Goal: Task Accomplishment & Management: Manage account settings

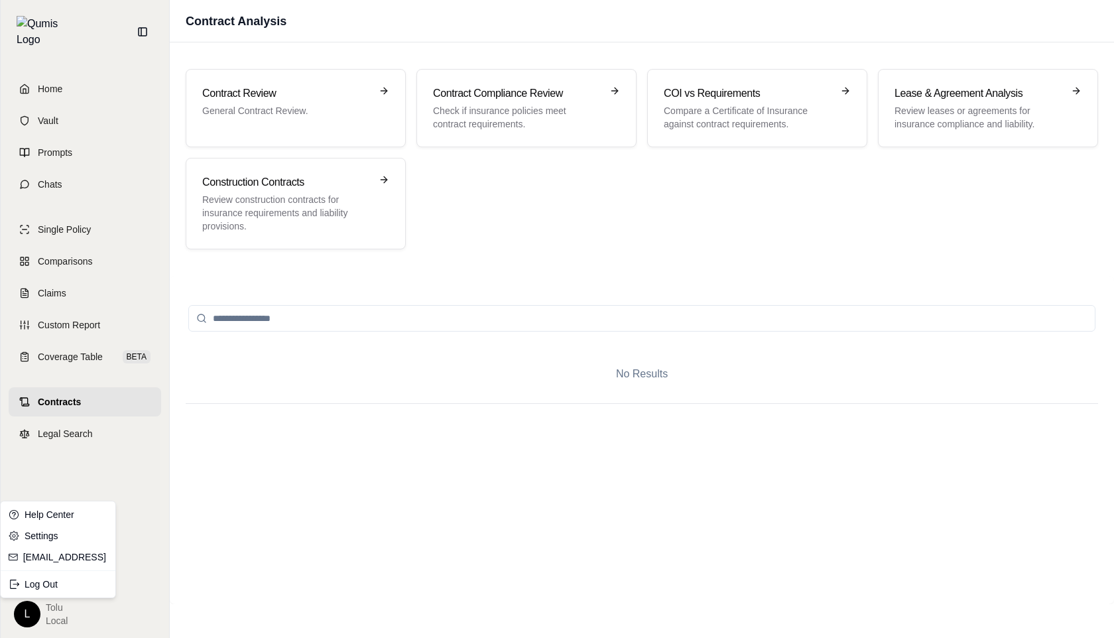
click at [25, 613] on html "Home Vault Prompts Chats Single Policy Comparisons Claims Custom Report Coverag…" at bounding box center [557, 319] width 1114 height 638
click at [52, 582] on div "Log Out" at bounding box center [57, 584] width 109 height 21
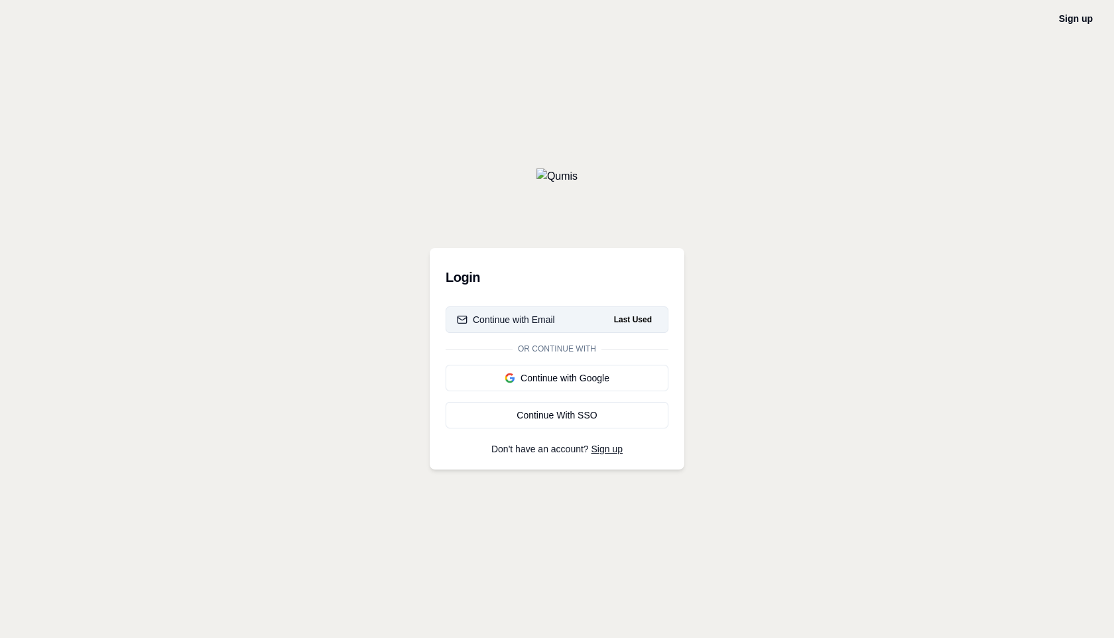
click at [563, 311] on button "Continue with Email Last Used" at bounding box center [557, 319] width 223 height 27
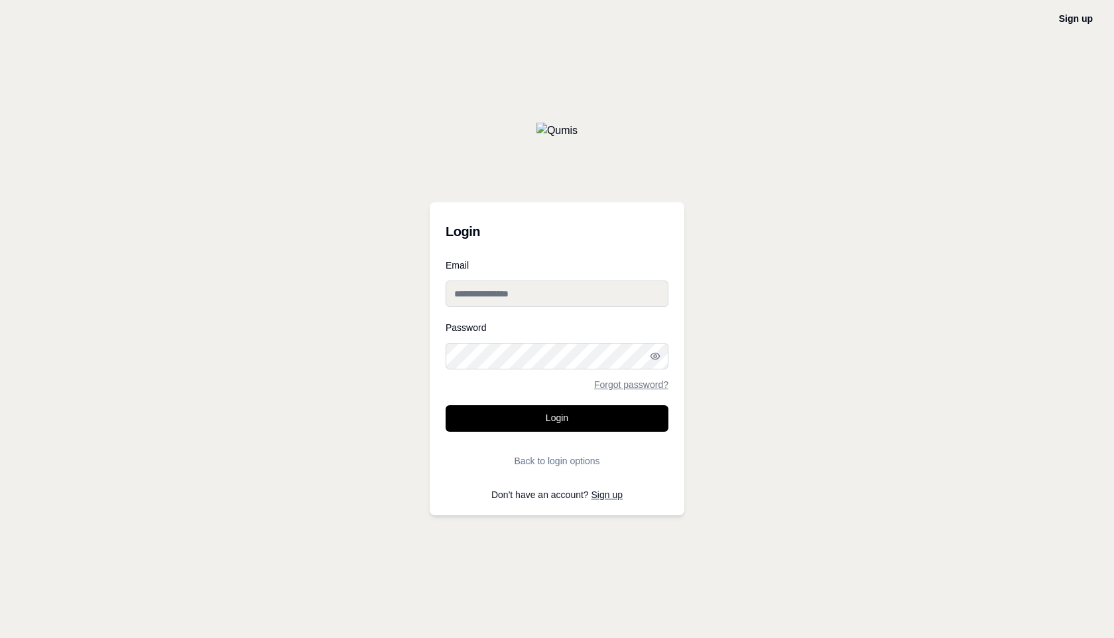
click at [517, 293] on input "Email" at bounding box center [557, 294] width 223 height 27
type input "**********"
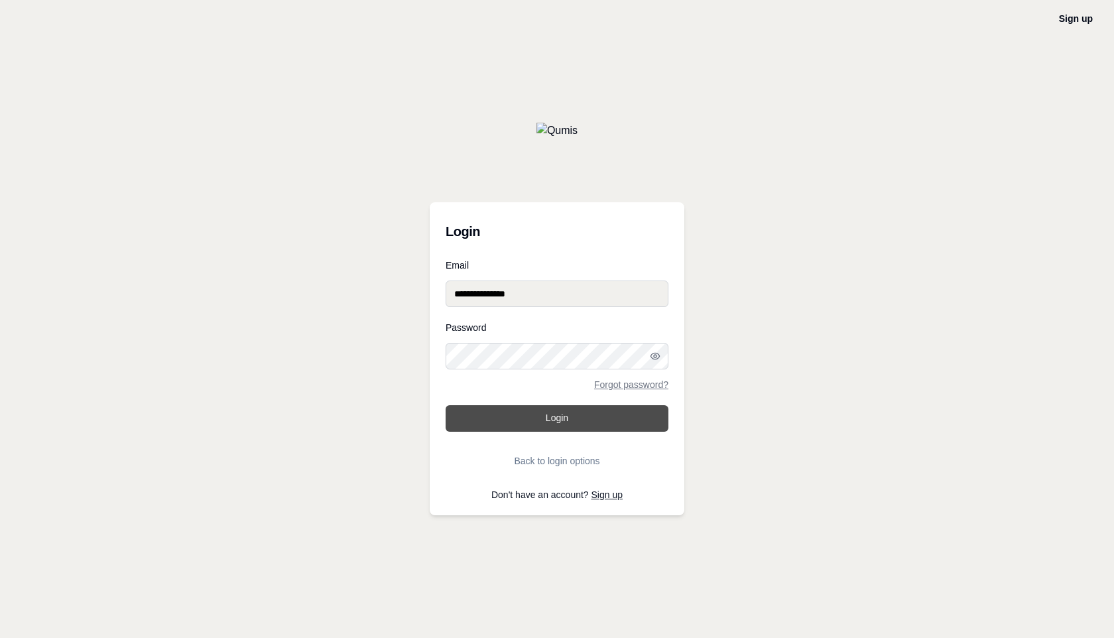
click at [555, 412] on button "Login" at bounding box center [557, 418] width 223 height 27
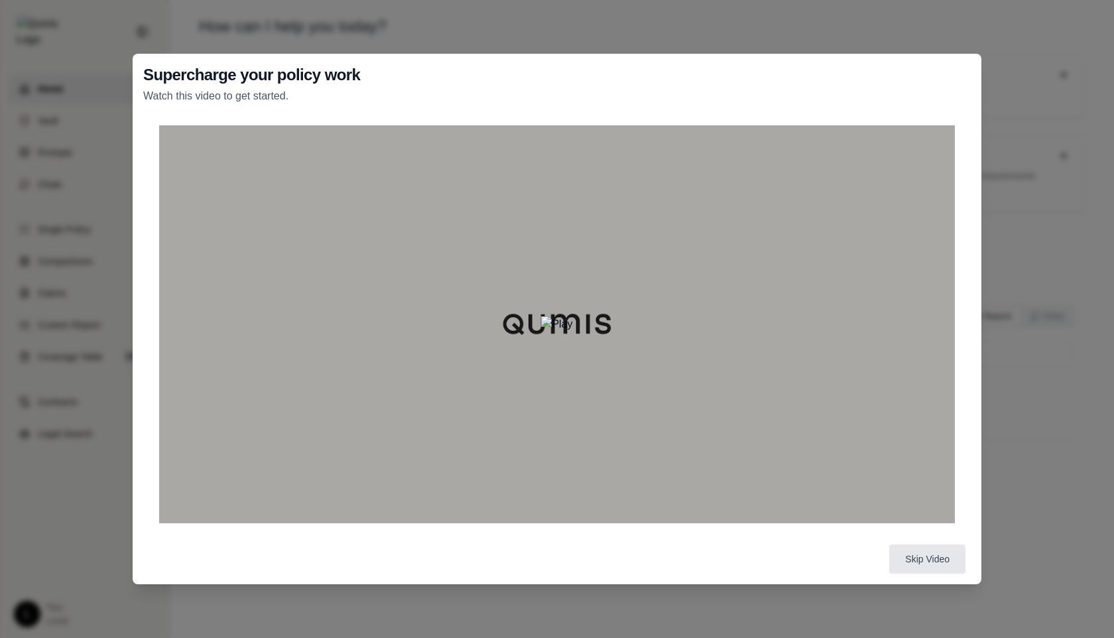
click at [1026, 479] on div "Supercharge your policy work Watch this video to get started. Skip Video" at bounding box center [557, 319] width 1114 height 638
click at [932, 562] on button "Skip Video" at bounding box center [927, 558] width 76 height 29
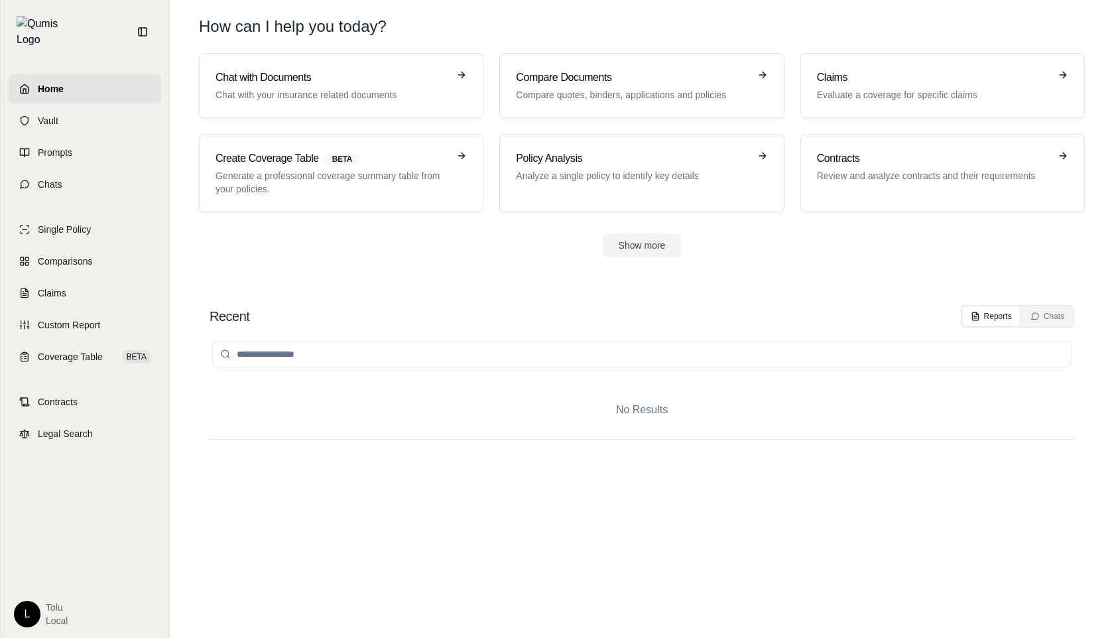
click at [31, 616] on html "Home Vault Prompts Chats Single Policy Comparisons Claims Custom Report Coverag…" at bounding box center [557, 319] width 1114 height 638
click at [147, 476] on html "Home Vault Prompts Chats Single Policy Comparisons Claims Custom Report Coverag…" at bounding box center [557, 319] width 1114 height 638
click at [23, 604] on html "Home Vault Prompts Chats Single Policy Comparisons Claims Custom Report Coverag…" at bounding box center [557, 319] width 1114 height 638
click at [48, 584] on div "Log Out" at bounding box center [57, 584] width 109 height 21
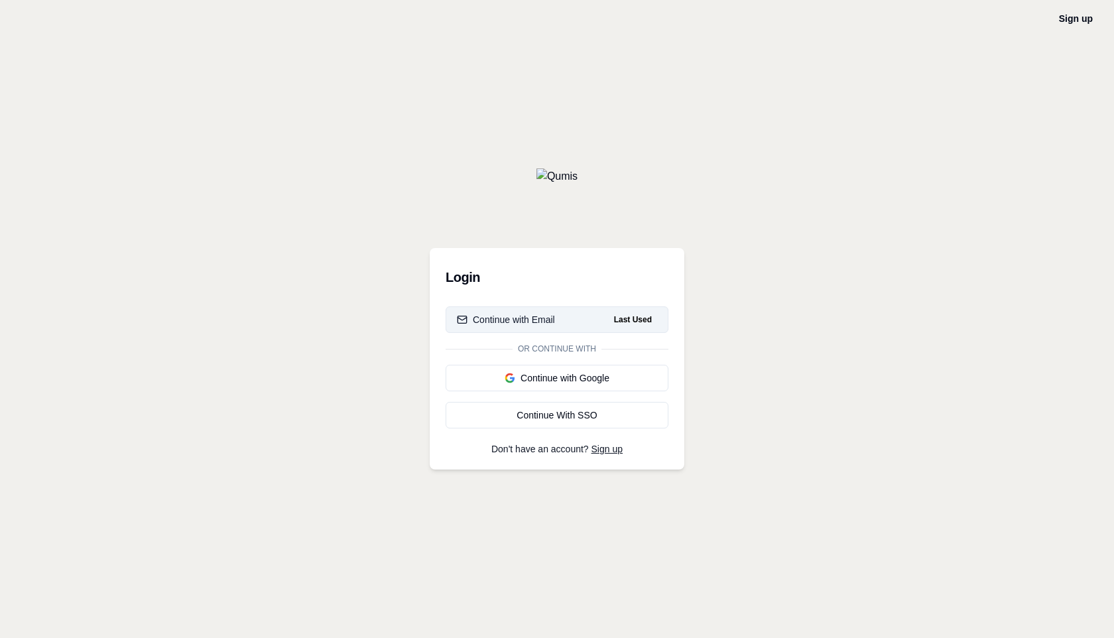
click at [530, 320] on div "Continue with Email" at bounding box center [506, 319] width 98 height 13
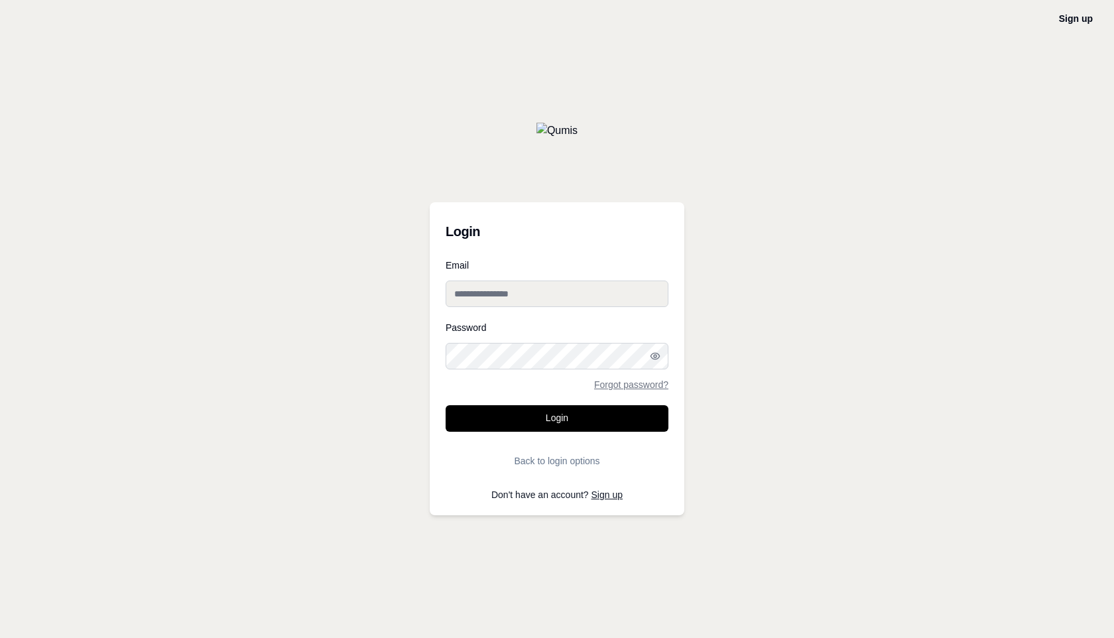
click at [516, 294] on input "Email" at bounding box center [557, 294] width 223 height 27
type input "**********"
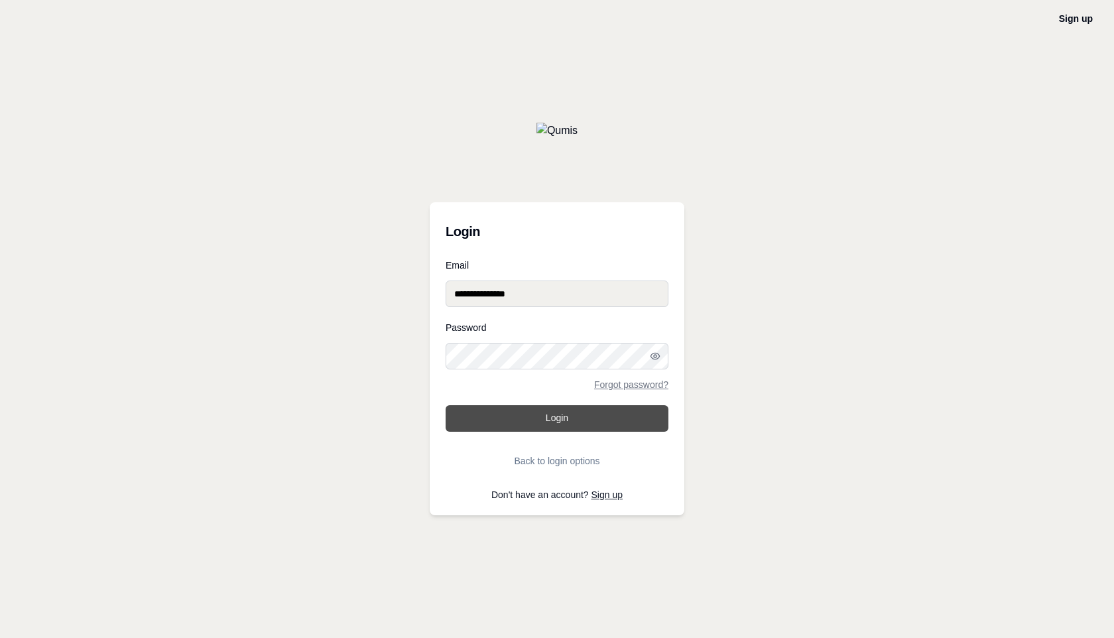
click at [559, 430] on button "Login" at bounding box center [557, 418] width 223 height 27
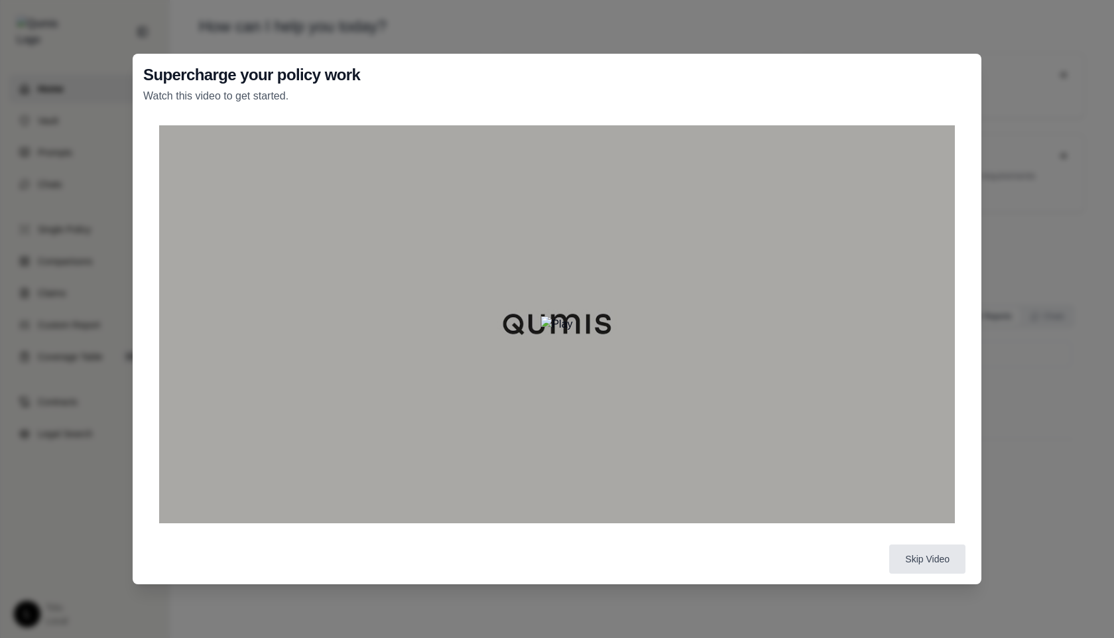
click at [1021, 483] on div "Supercharge your policy work Watch this video to get started. Skip Video" at bounding box center [557, 319] width 1114 height 638
click at [932, 565] on button "Skip Video" at bounding box center [927, 558] width 76 height 29
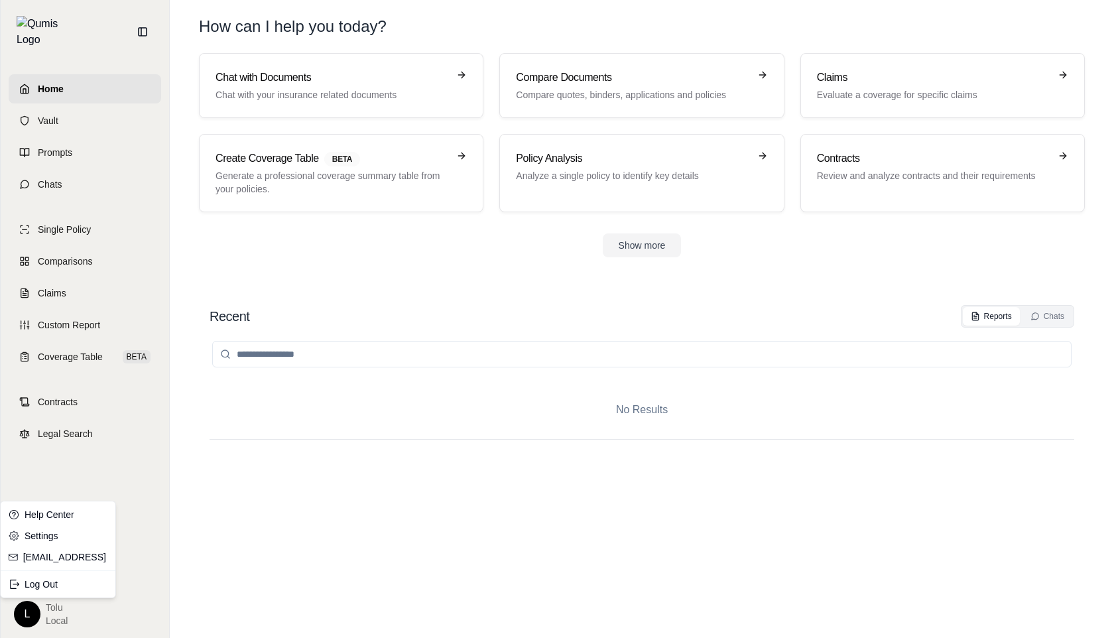
click at [25, 609] on html "Home Vault Prompts Chats Single Policy Comparisons Claims Custom Report Coverag…" at bounding box center [557, 319] width 1114 height 638
click at [44, 586] on div "Log Out" at bounding box center [57, 584] width 109 height 21
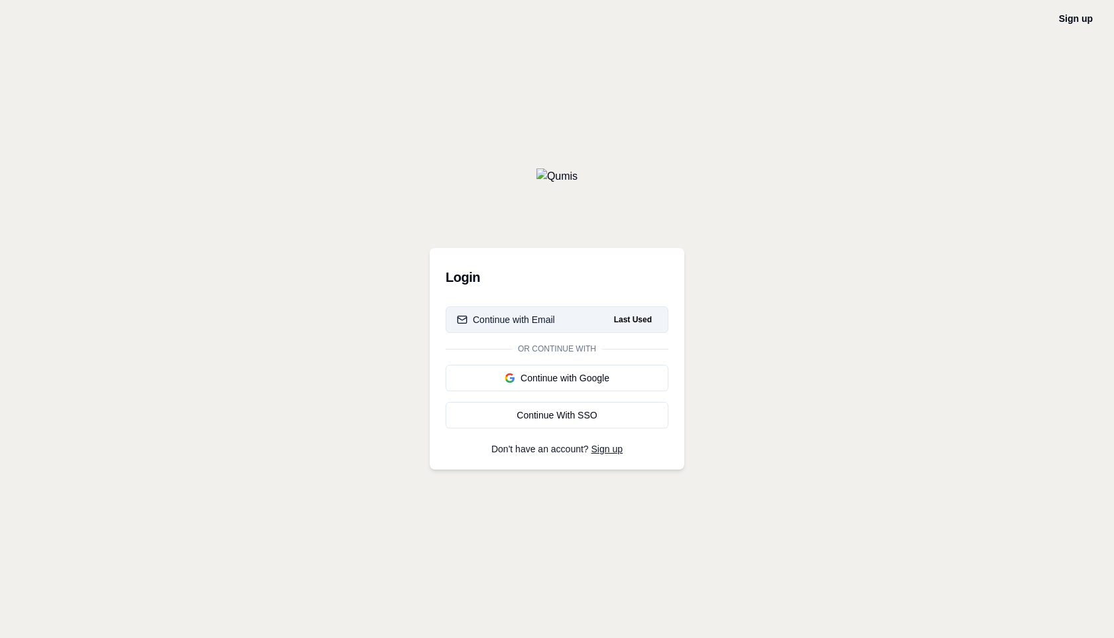
click at [534, 320] on div "Continue with Email" at bounding box center [506, 319] width 98 height 13
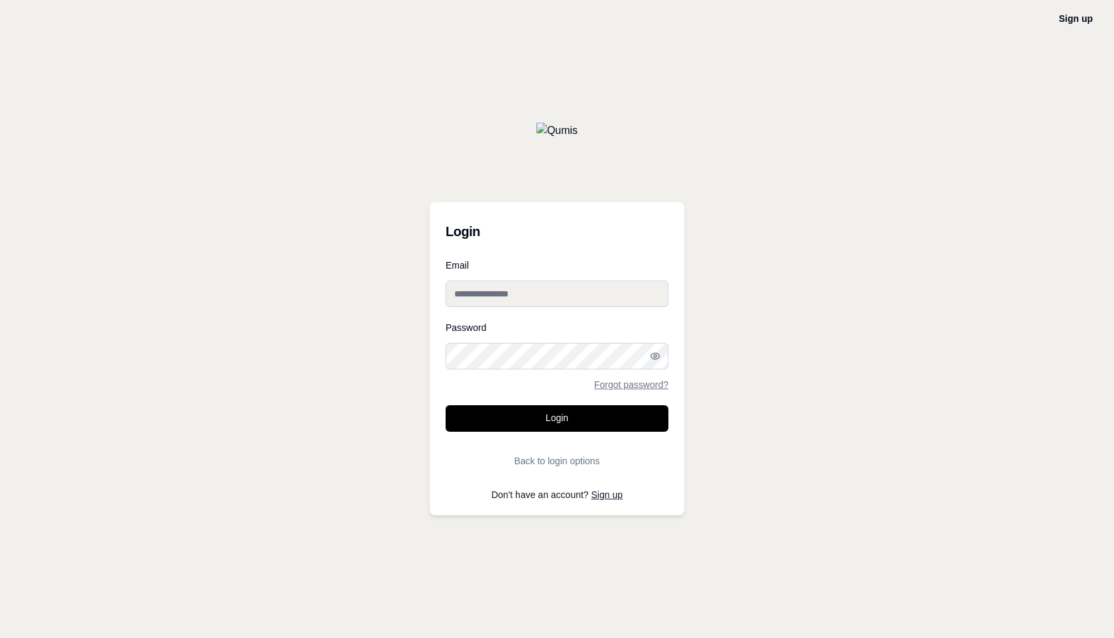
click at [506, 285] on input "Email" at bounding box center [557, 294] width 223 height 27
type input "**********"
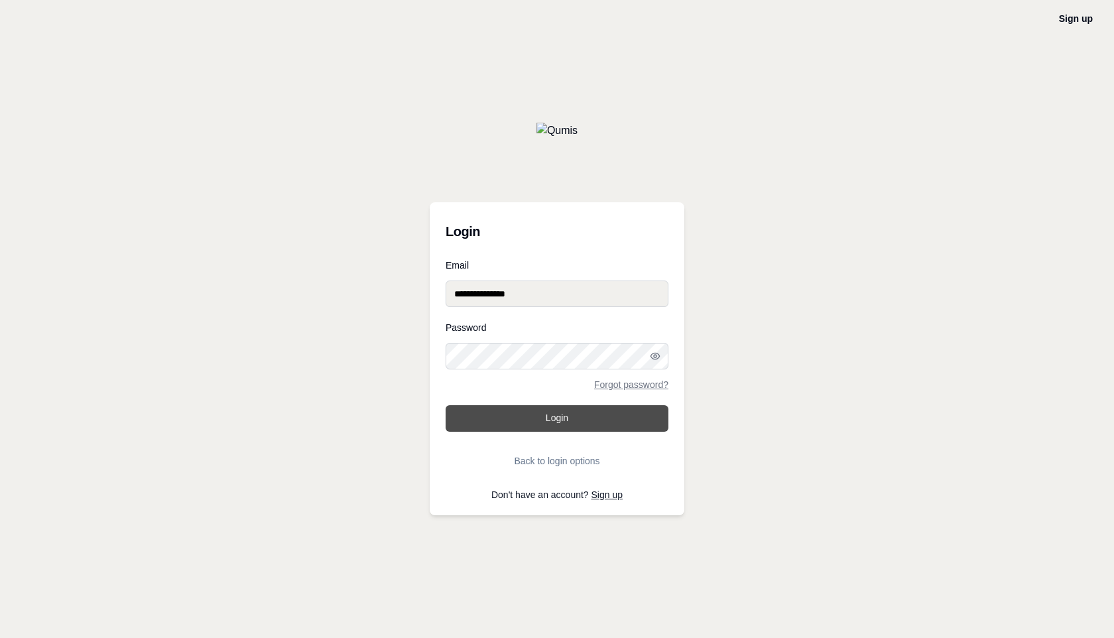
click at [547, 412] on button "Login" at bounding box center [557, 418] width 223 height 27
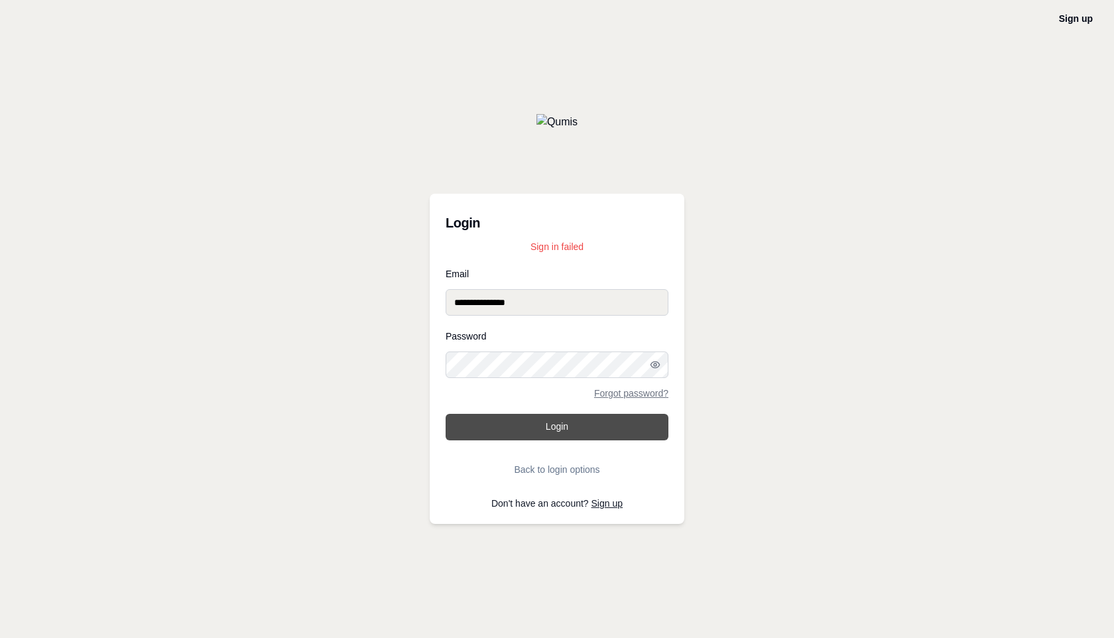
click at [528, 436] on button "Login" at bounding box center [557, 427] width 223 height 27
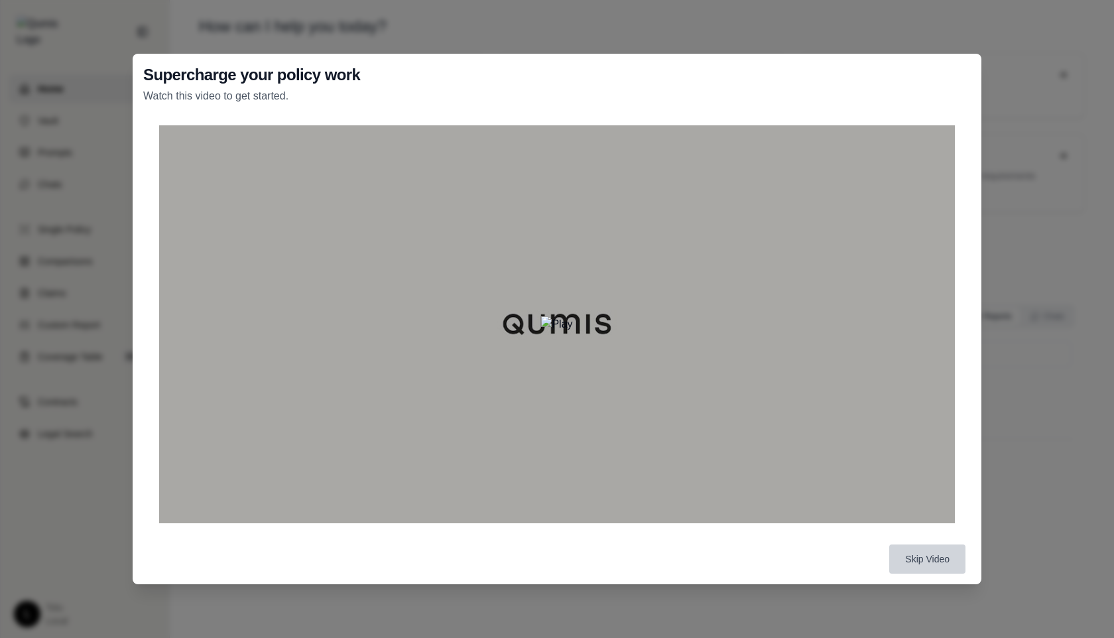
click at [924, 560] on button "Skip Video" at bounding box center [927, 558] width 76 height 29
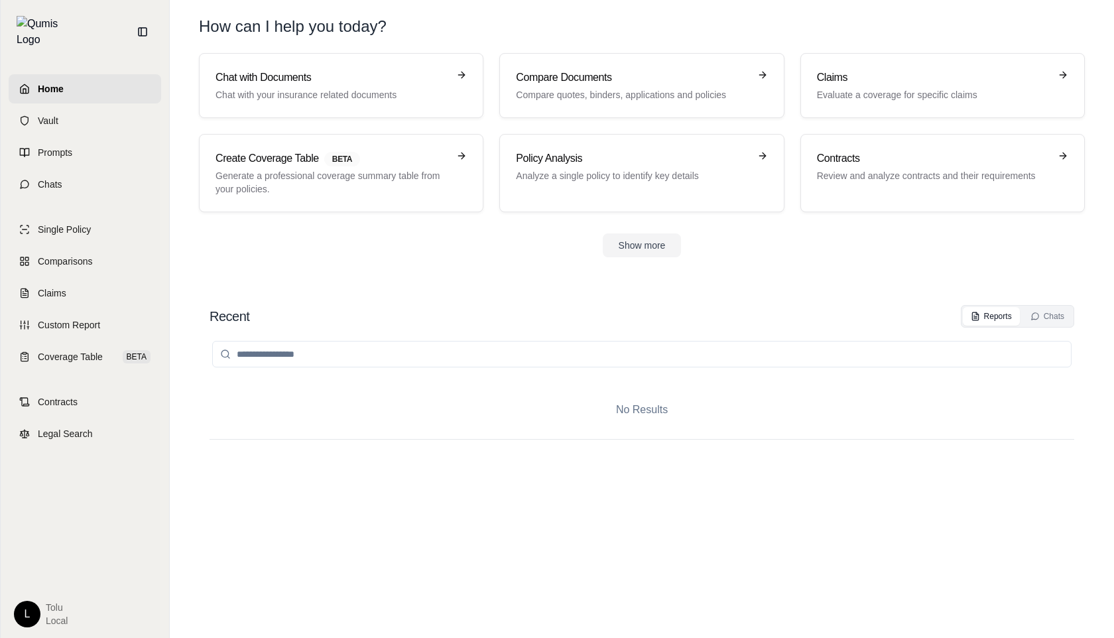
click at [29, 627] on div "L tolu Local" at bounding box center [85, 614] width 142 height 27
click at [29, 613] on html "Home Vault Prompts Chats Single Policy Comparisons Claims Custom Report Coverag…" at bounding box center [557, 319] width 1114 height 638
click at [38, 590] on div "Log Out" at bounding box center [57, 584] width 109 height 21
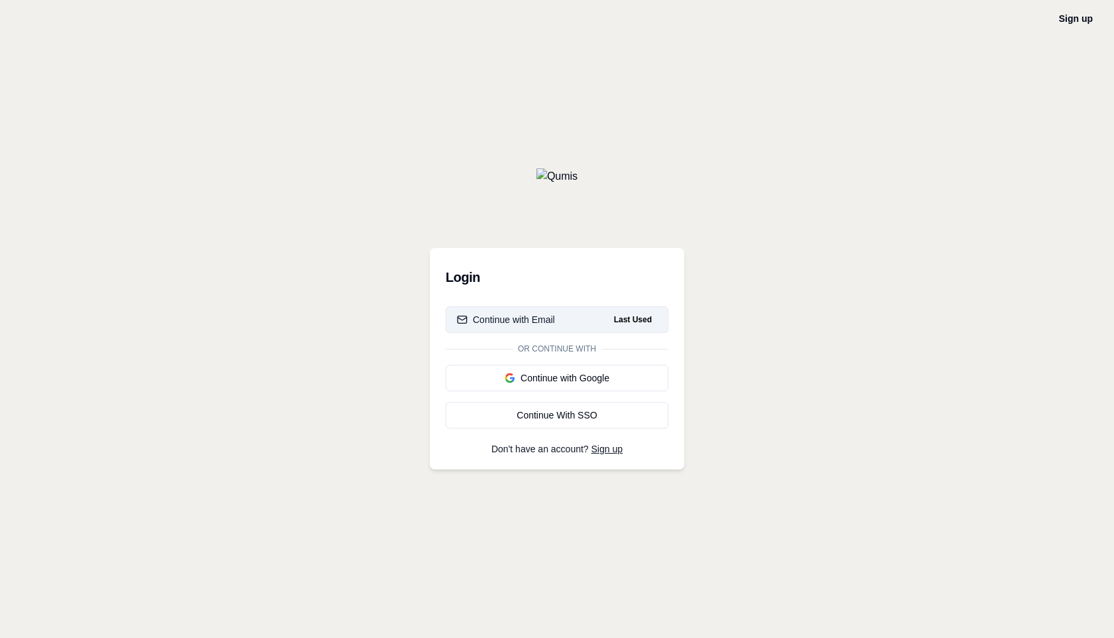
click at [539, 319] on div "Continue with Email" at bounding box center [506, 319] width 98 height 13
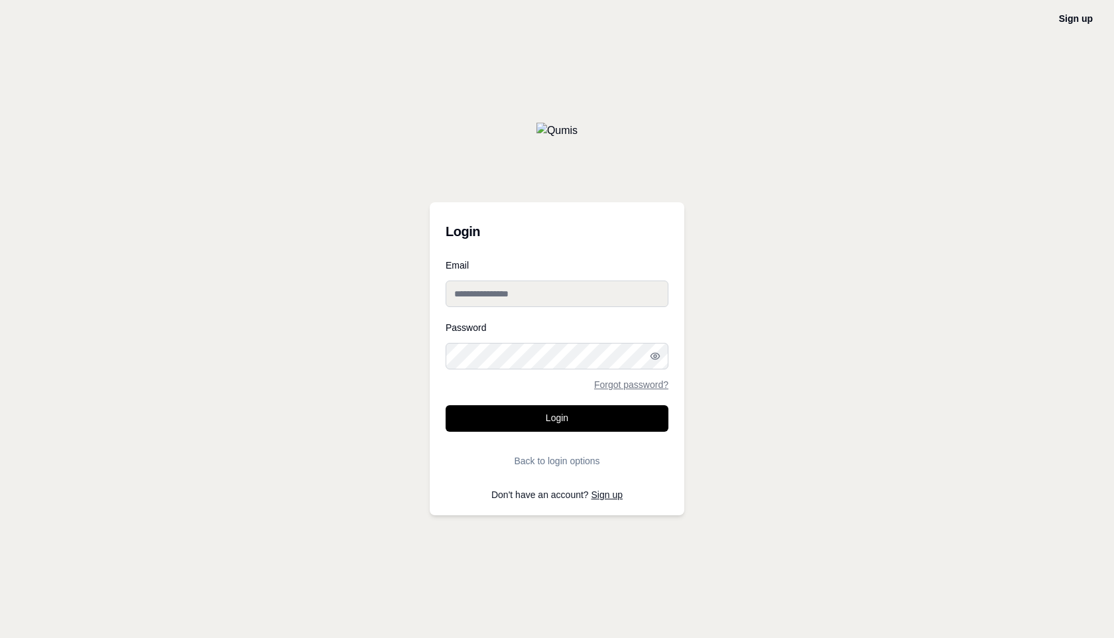
click at [509, 293] on input "Email" at bounding box center [557, 294] width 223 height 27
type input "**********"
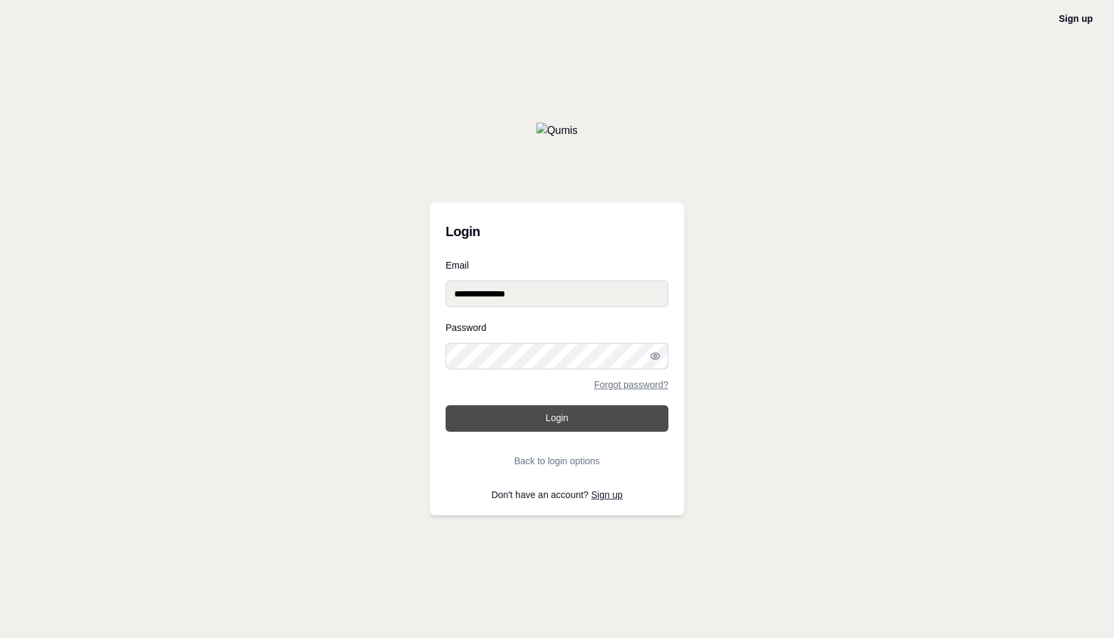
click at [563, 419] on button "Login" at bounding box center [557, 418] width 223 height 27
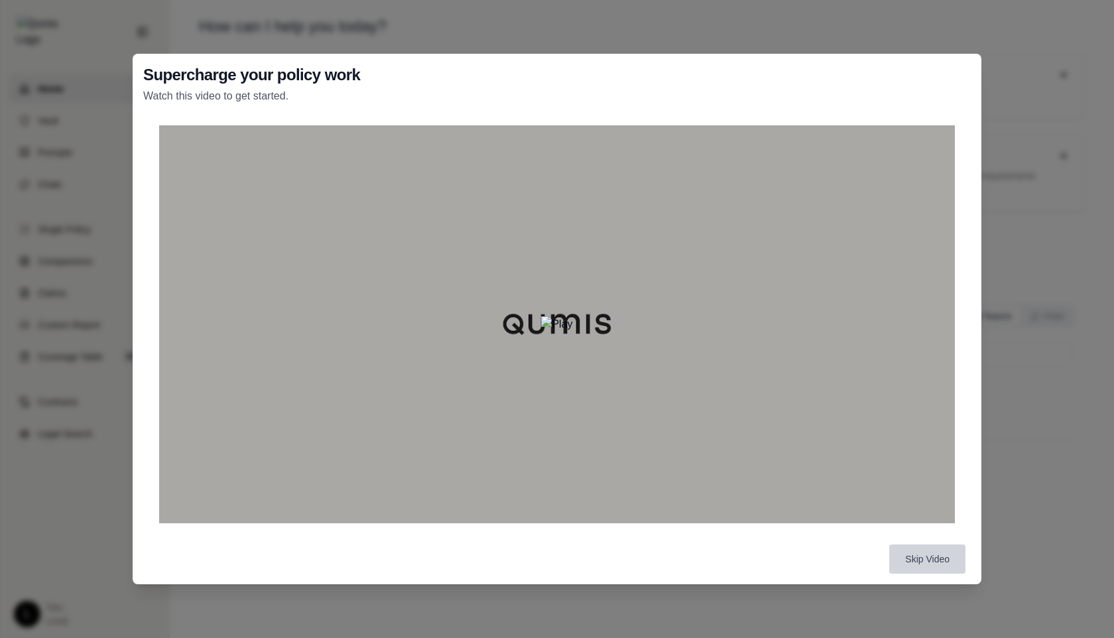
click at [926, 566] on button "Skip Video" at bounding box center [927, 558] width 76 height 29
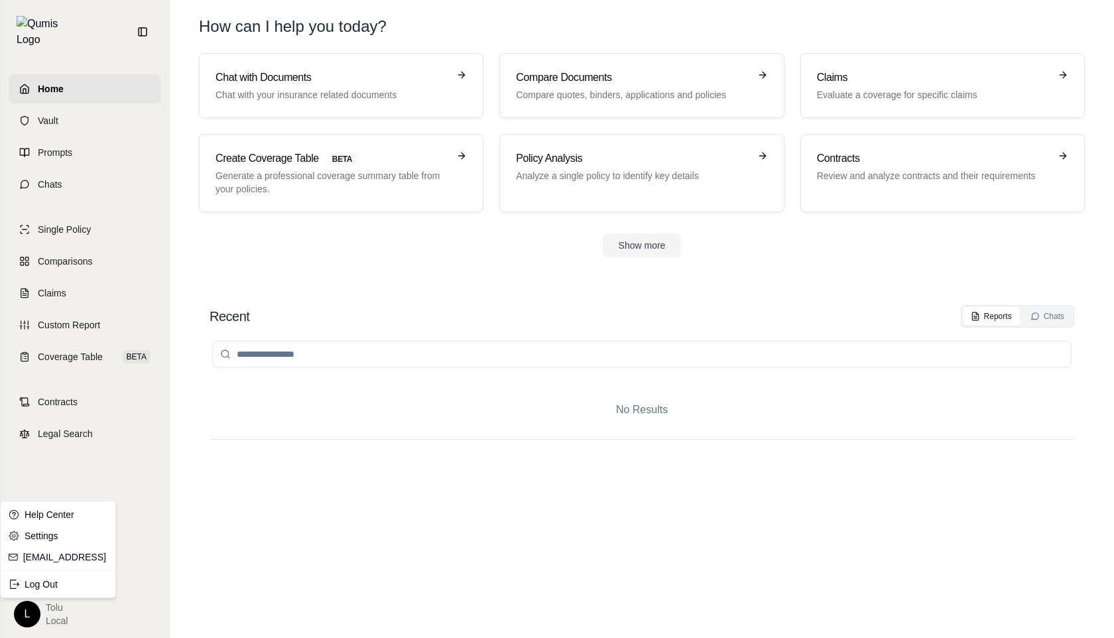
click at [27, 610] on html "Home Vault Prompts Chats Single Policy Comparisons Claims Custom Report Coverag…" at bounding box center [557, 319] width 1114 height 638
click at [52, 585] on div "Log Out" at bounding box center [57, 584] width 109 height 21
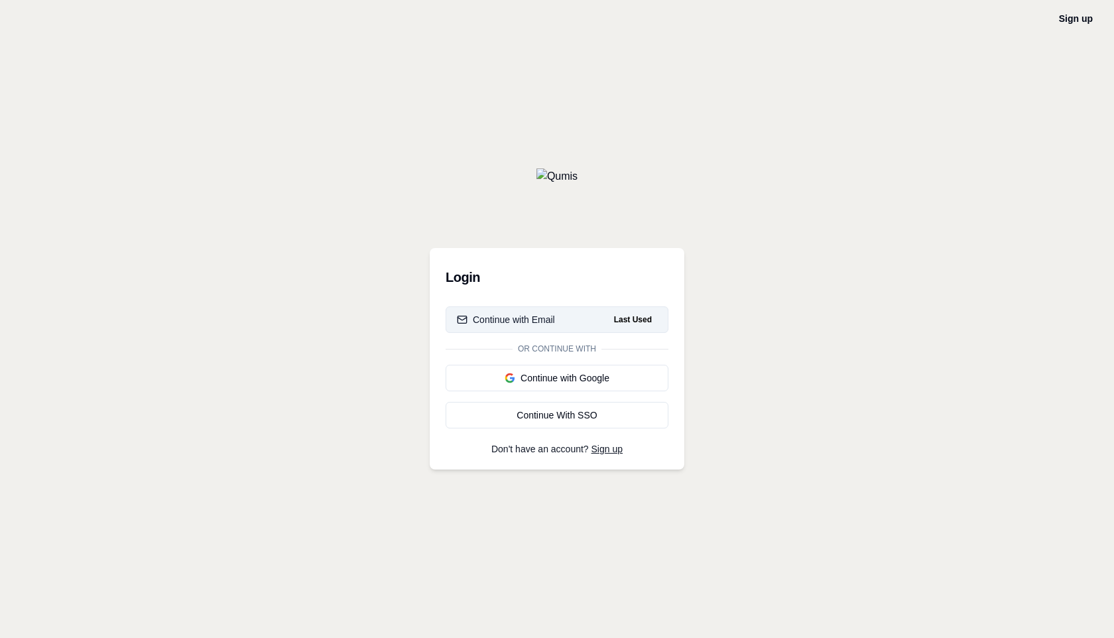
click at [533, 325] on div "Continue with Email" at bounding box center [506, 319] width 98 height 13
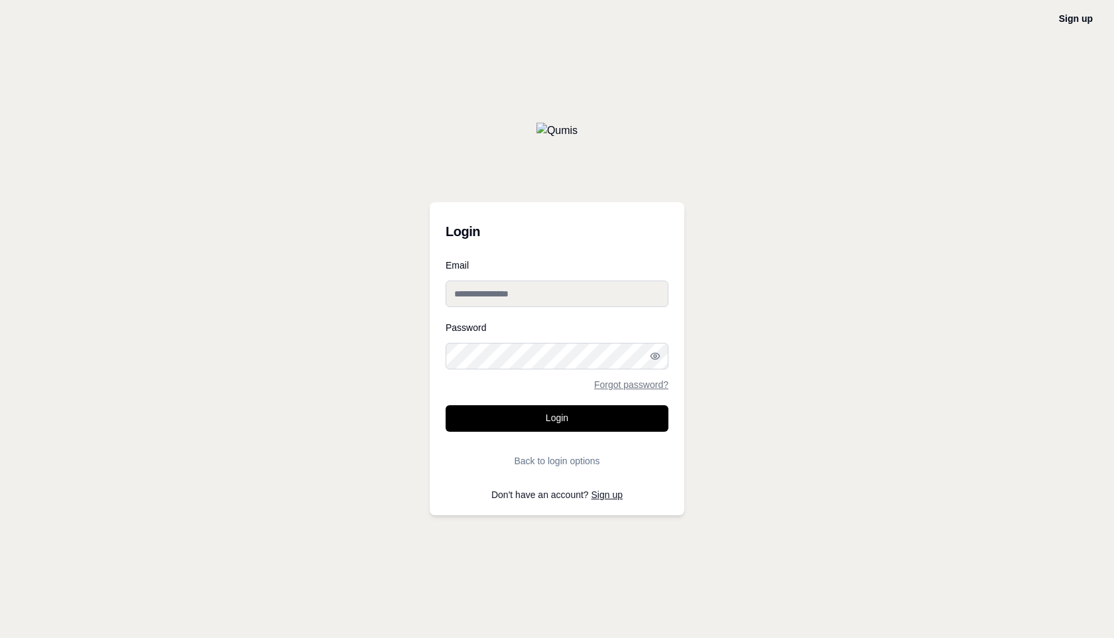
click at [517, 294] on input "Email" at bounding box center [557, 294] width 223 height 27
type input "**********"
click at [564, 420] on button "Login" at bounding box center [557, 418] width 223 height 27
